Goal: Information Seeking & Learning: Learn about a topic

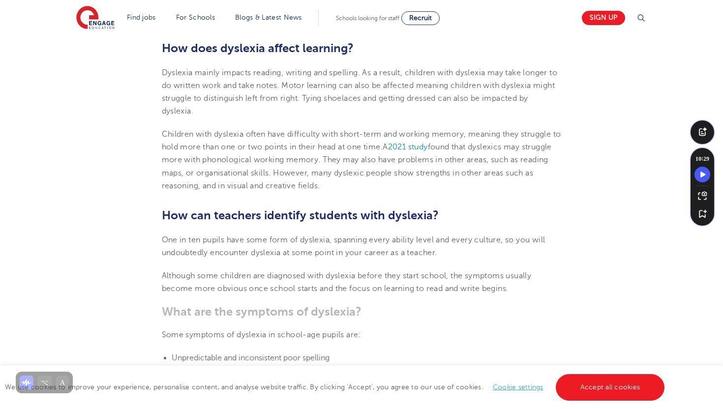
scroll to position [551, 0]
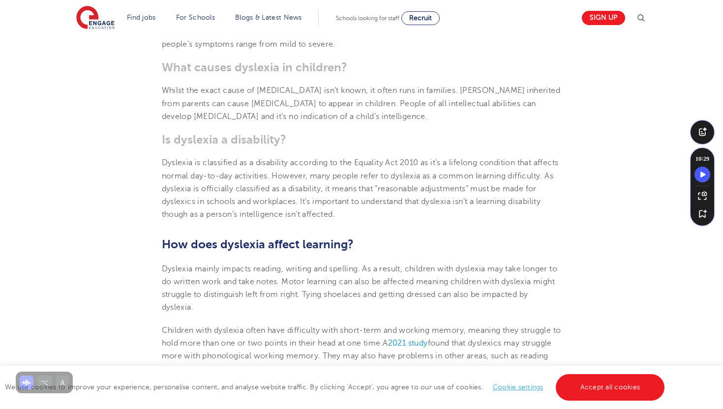
click at [422, 108] on p "Whilst the exact cause of [MEDICAL_DATA] isn’t known, it often runs in families…" at bounding box center [362, 103] width 400 height 39
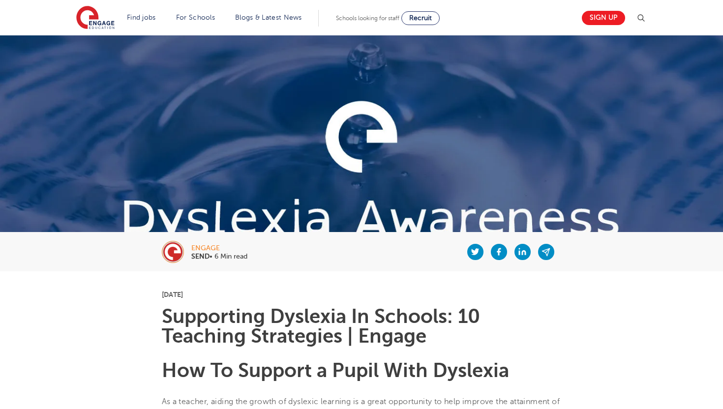
scroll to position [551, 0]
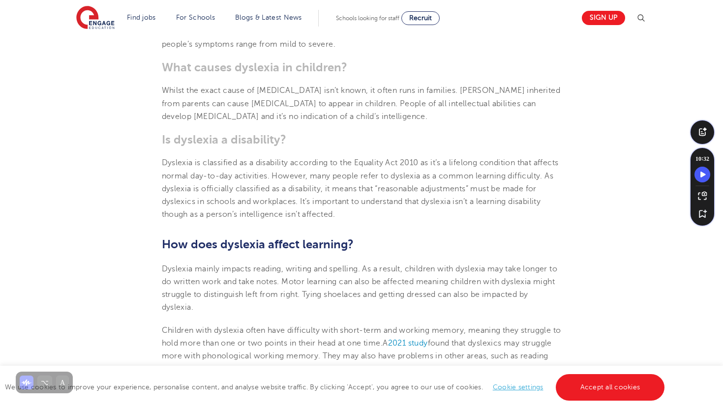
drag, startPoint x: 471, startPoint y: 46, endPoint x: 490, endPoint y: 1, distance: 48.3
click at [471, 46] on p "Dyslexia is a neurological learning difficulty (or learning difference) which i…" at bounding box center [362, 18] width 400 height 64
click at [349, 36] on p "Dyslexia is a neurological learning difficulty (or learning difference) which i…" at bounding box center [362, 18] width 400 height 64
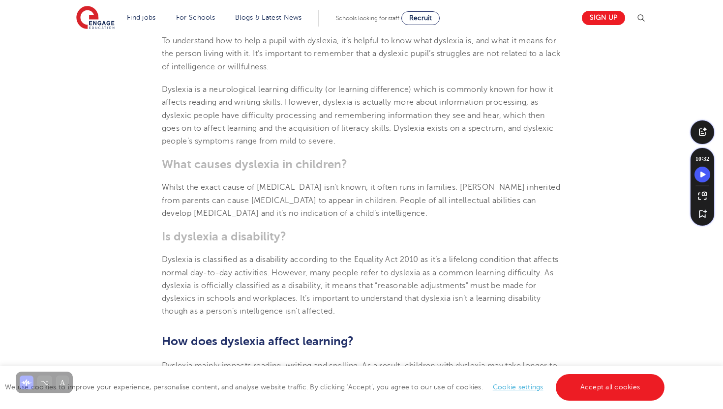
scroll to position [0, 0]
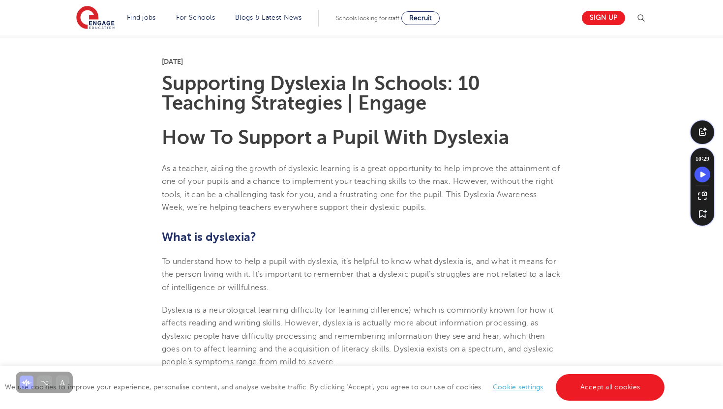
scroll to position [235, 0]
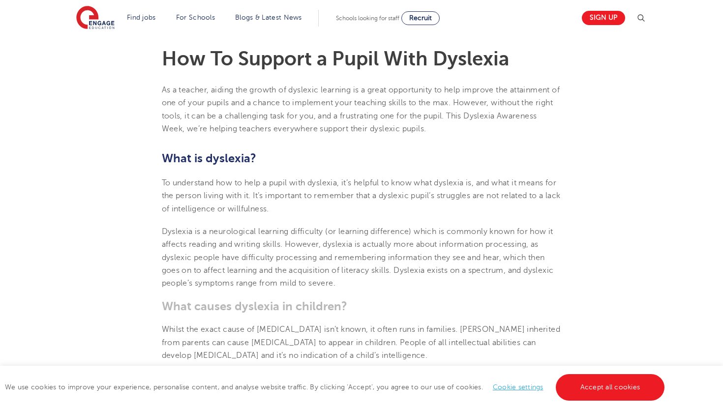
scroll to position [324, 0]
